Goal: Complete application form: Complete application form

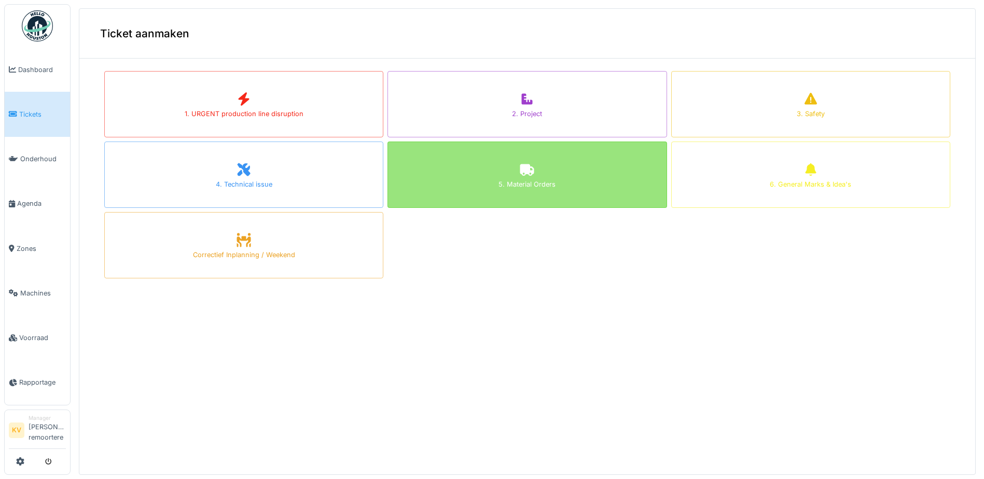
click at [529, 191] on div "5. Material Orders" at bounding box center [527, 175] width 279 height 66
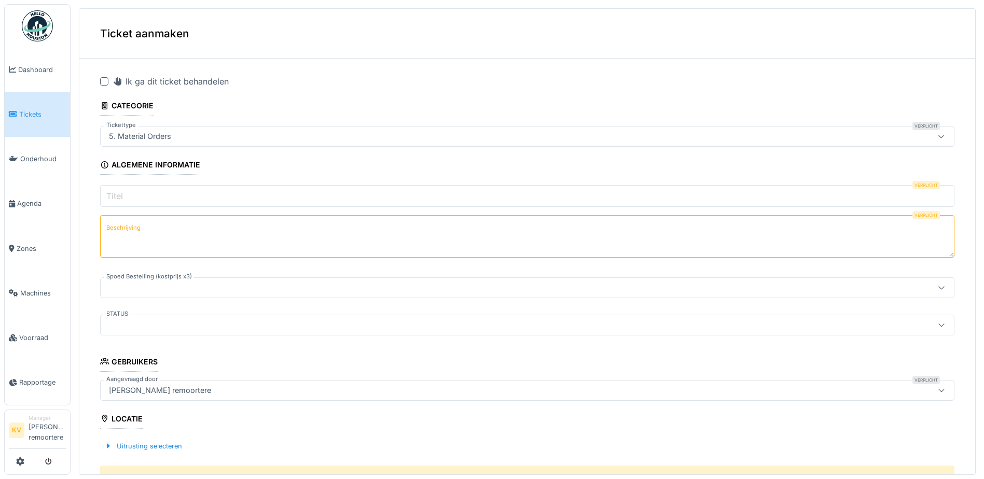
click at [130, 198] on input "Titel" at bounding box center [527, 196] width 854 height 22
click at [333, 193] on input "Titel" at bounding box center [527, 196] width 854 height 22
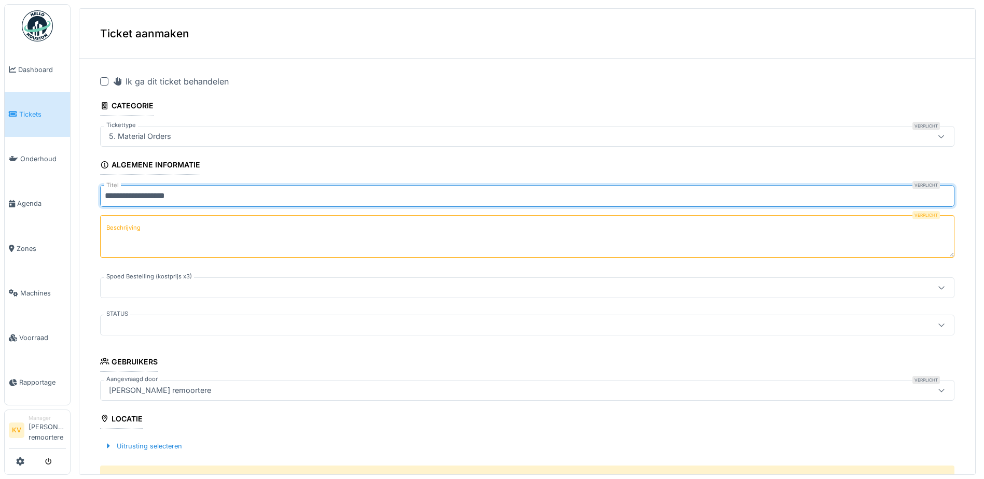
type input "**********"
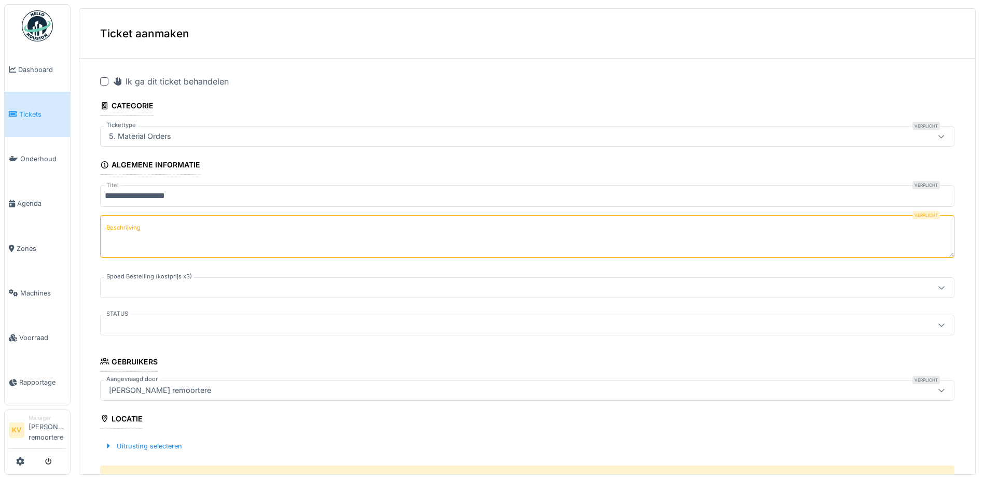
click at [179, 233] on textarea "Beschrijving" at bounding box center [527, 236] width 854 height 43
type textarea "**********"
click at [167, 329] on div at bounding box center [481, 325] width 752 height 11
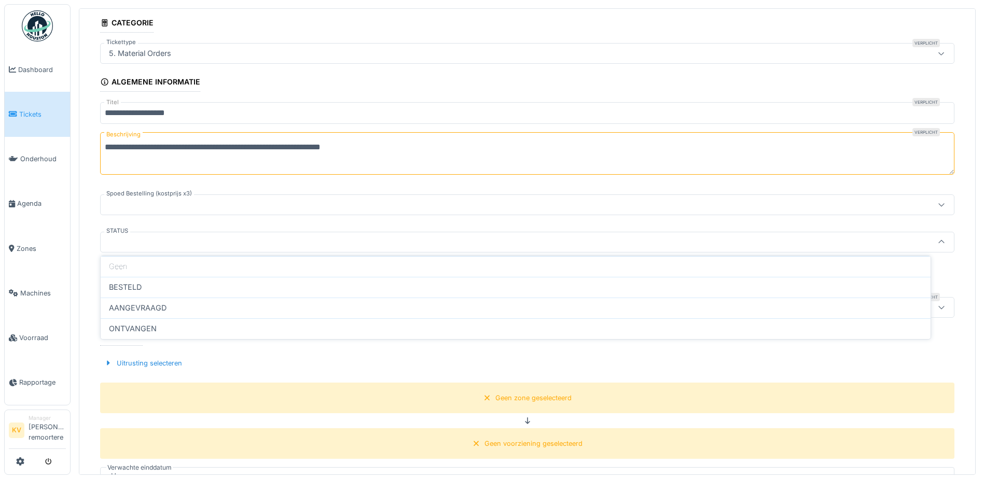
scroll to position [84, 0]
click at [108, 360] on div at bounding box center [108, 363] width 8 height 10
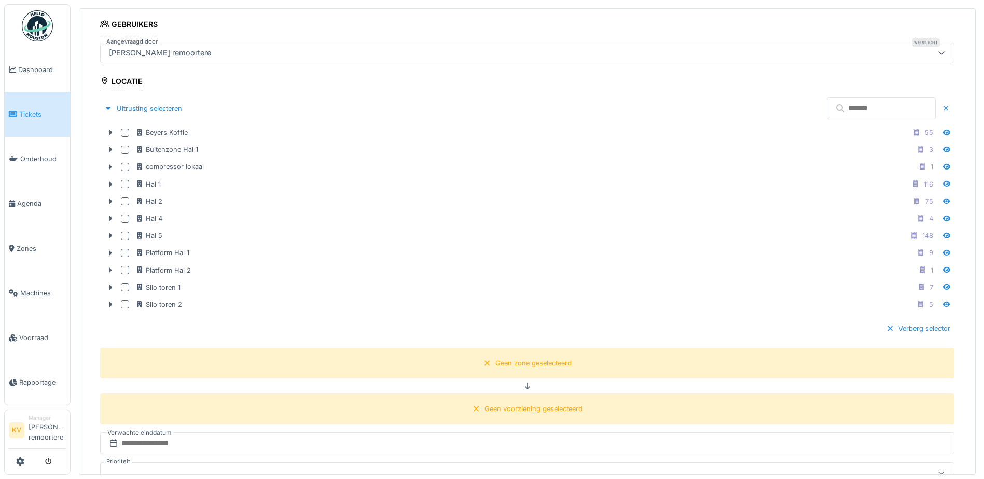
scroll to position [343, 0]
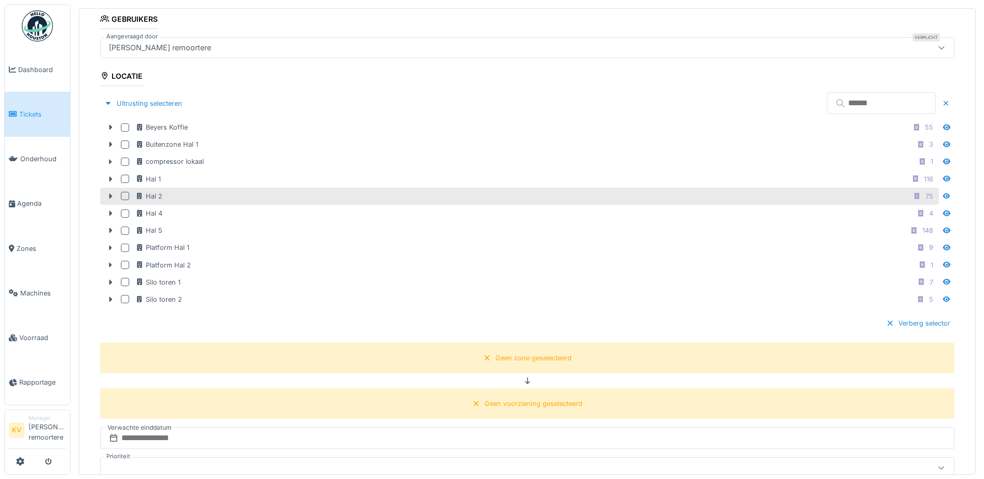
click at [125, 196] on div at bounding box center [125, 196] width 8 height 8
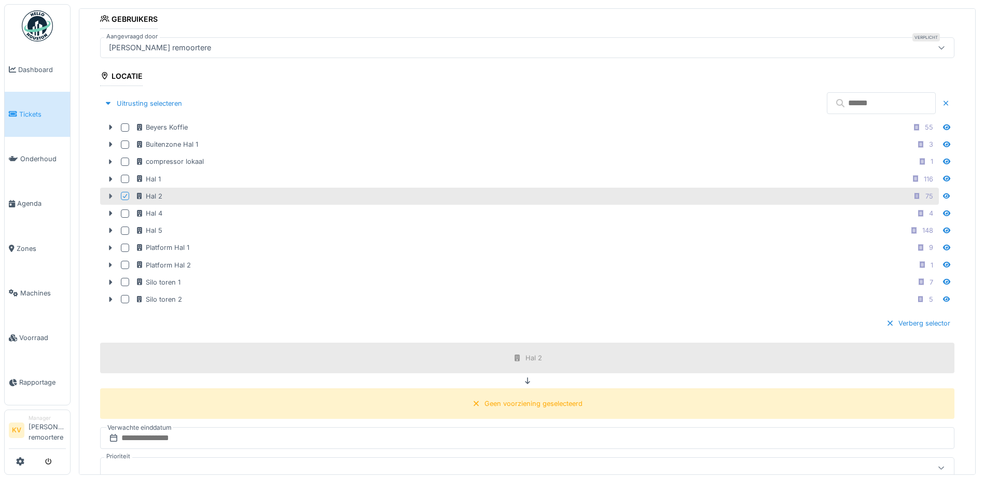
click at [115, 196] on div at bounding box center [110, 196] width 17 height 11
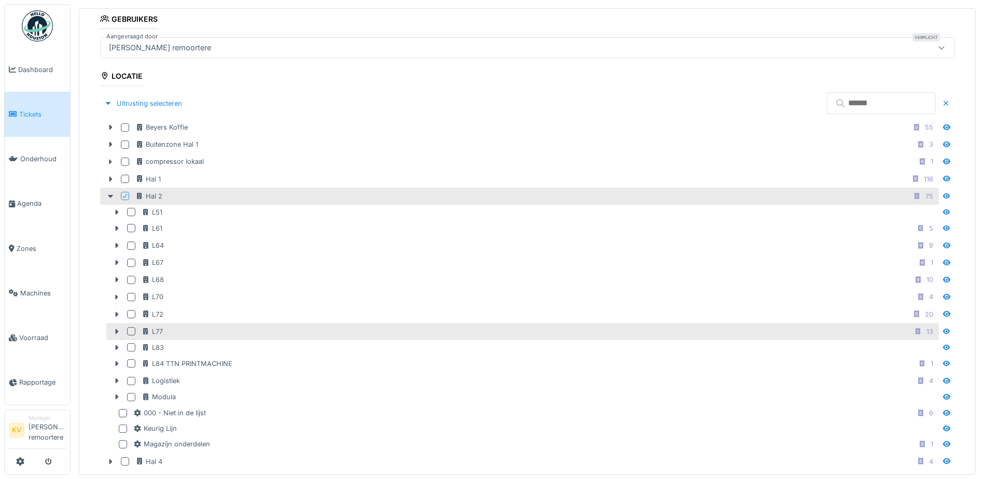
click at [129, 330] on div at bounding box center [131, 331] width 8 height 8
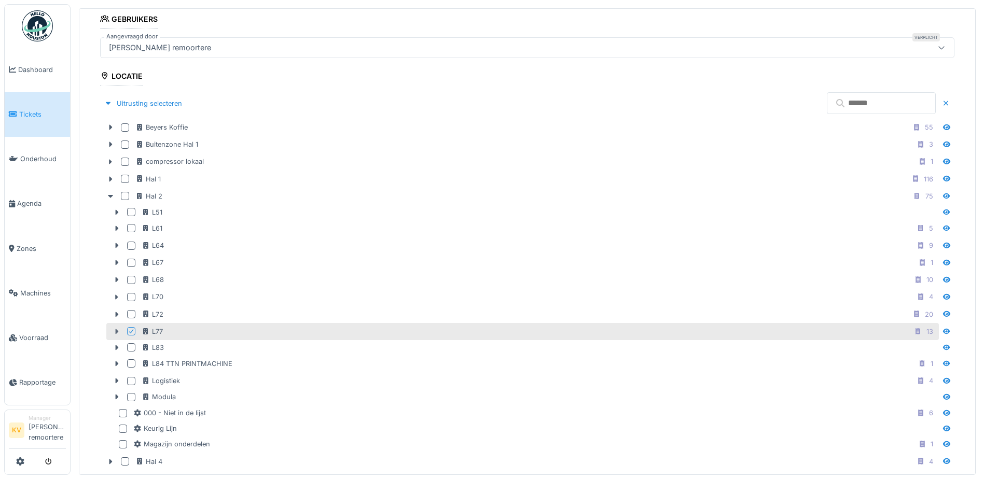
click at [118, 328] on icon at bounding box center [117, 331] width 8 height 7
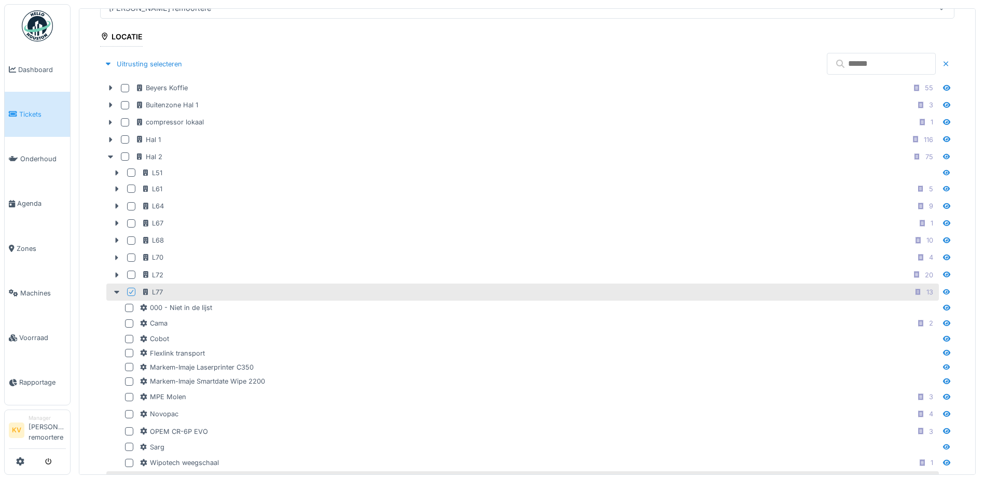
scroll to position [550, 0]
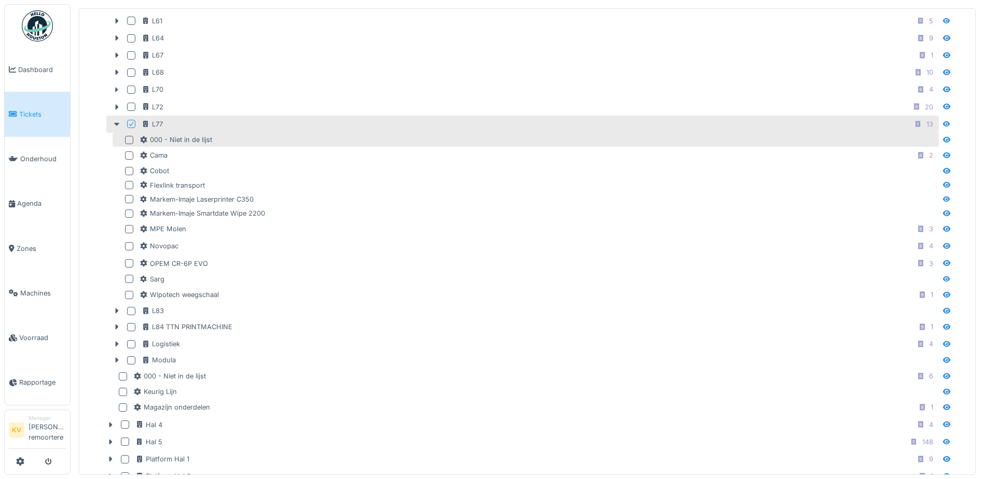
click at [130, 136] on div at bounding box center [129, 140] width 8 height 8
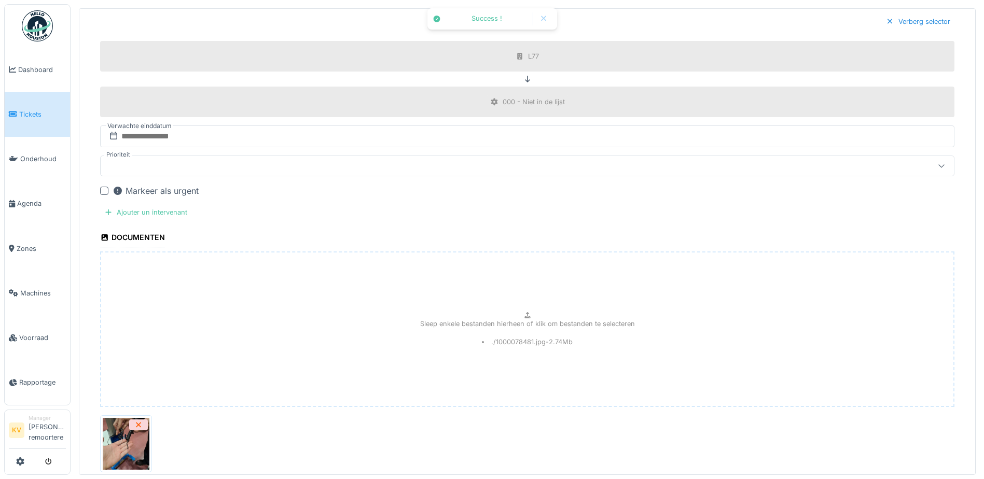
scroll to position [1140, 0]
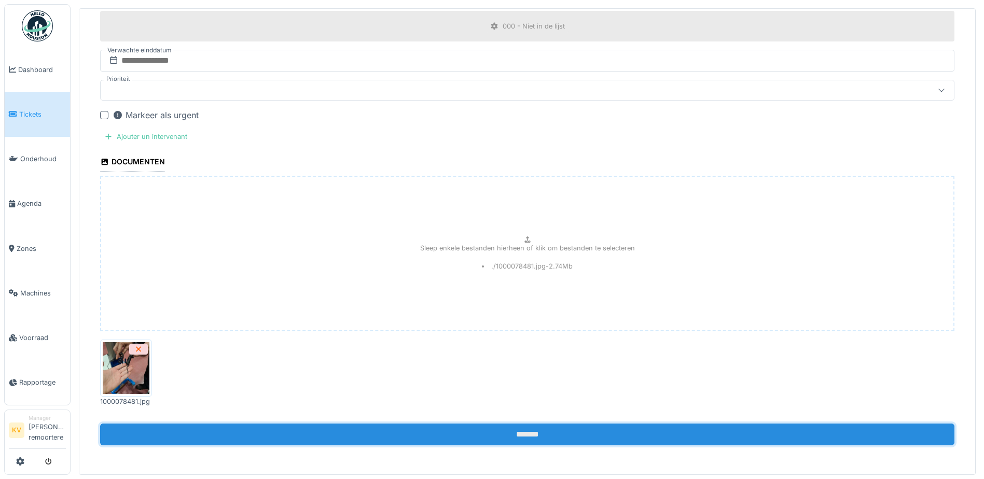
click at [470, 437] on input "*******" at bounding box center [527, 435] width 854 height 22
